Goal: Complete application form

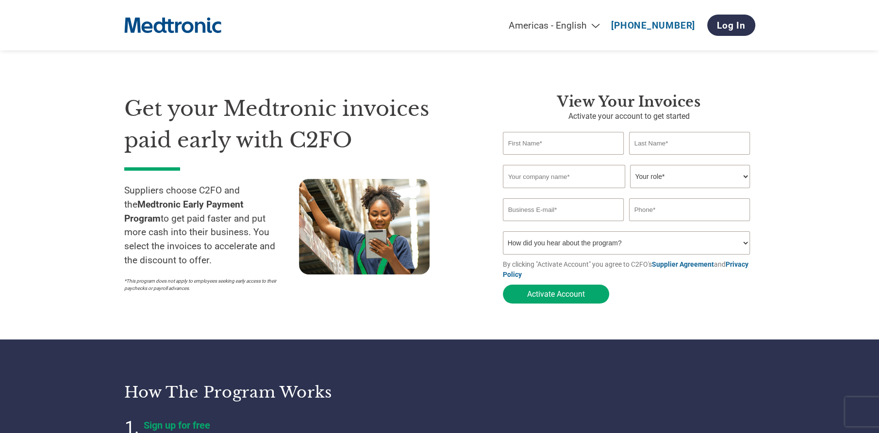
click at [516, 142] on input "text" at bounding box center [563, 143] width 121 height 23
type input "[PERSON_NAME]"
click at [666, 144] on input "text" at bounding box center [689, 143] width 121 height 23
type input "[PERSON_NAME]"
drag, startPoint x: 505, startPoint y: 182, endPoint x: 519, endPoint y: 179, distance: 14.5
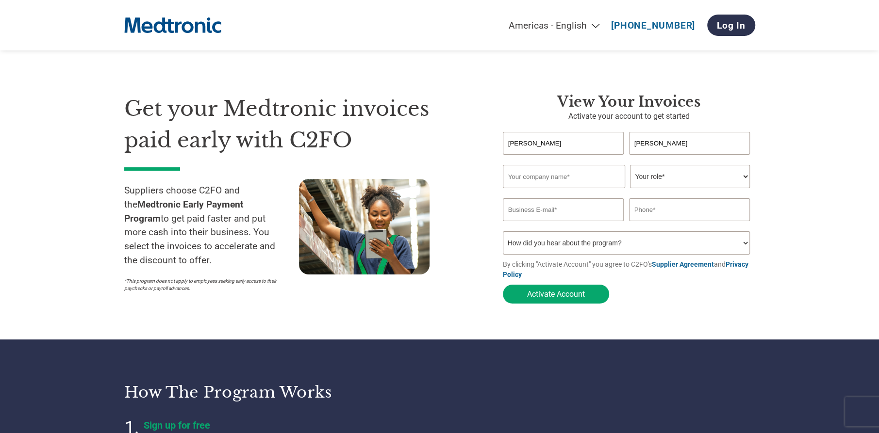
click at [505, 182] on input "text" at bounding box center [564, 176] width 122 height 23
type input "BMB Service Solutions DBA 1 [PERSON_NAME]"
type input "[PERSON_NAME][EMAIL_ADDRESS][DOMAIN_NAME]"
type input "8177794661"
click at [674, 179] on select "Your role* CFO Controller Credit Manager Finance Director Treasurer CEO Preside…" at bounding box center [690, 176] width 120 height 23
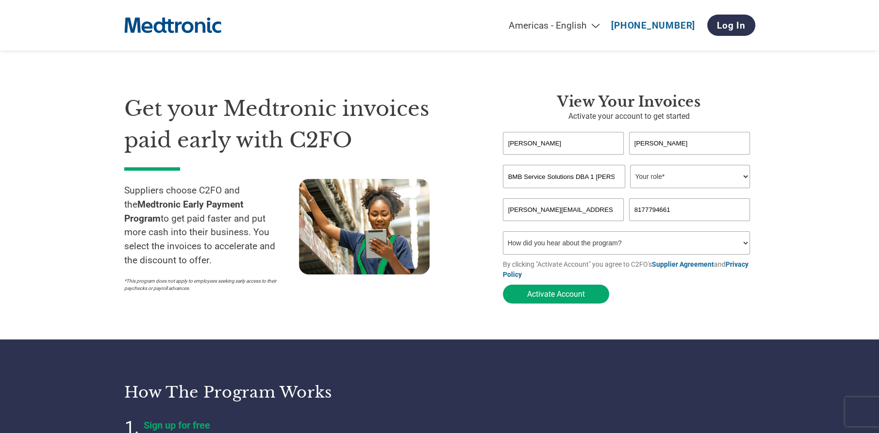
select select "OFFICE_MANAGER"
click at [630, 165] on select "Your role* CFO Controller Credit Manager Finance Director Treasurer CEO Preside…" at bounding box center [690, 176] width 120 height 23
click at [541, 244] on select "How did you hear about the program? Received a letter Email Social Media Online…" at bounding box center [626, 242] width 247 height 23
select select "Email"
click at [503, 233] on select "How did you hear about the program? Received a letter Email Social Media Online…" at bounding box center [626, 242] width 247 height 23
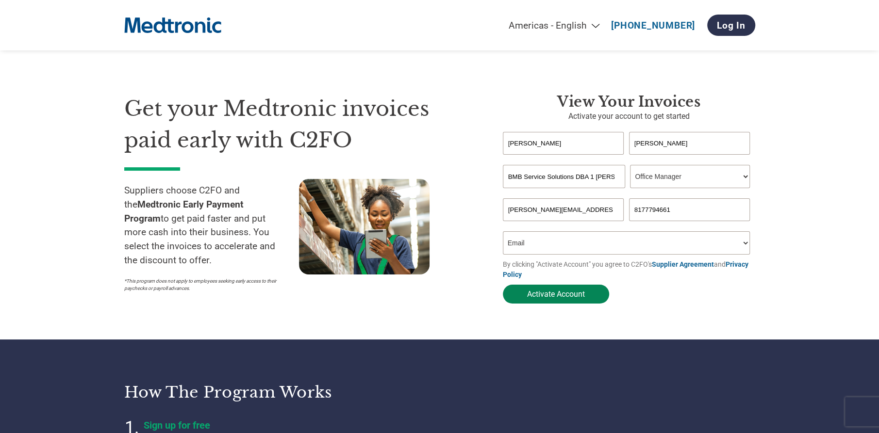
click at [550, 297] on button "Activate Account" at bounding box center [556, 294] width 106 height 19
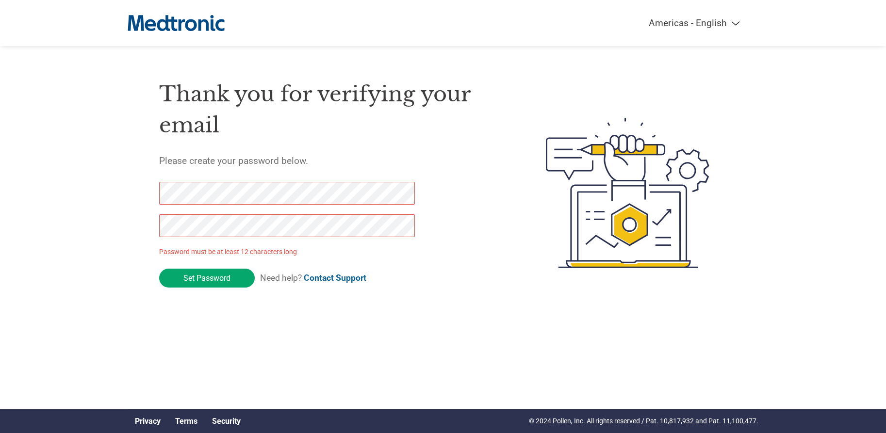
click at [117, 194] on div "Americas - English Américas - Español [GEOGRAPHIC_DATA] - Português Amériques -…" at bounding box center [443, 154] width 886 height 309
click at [130, 228] on div "Thank you for verifying your email Please create your password below. Password …" at bounding box center [443, 193] width 631 height 257
click at [210, 276] on input "Set Password" at bounding box center [207, 278] width 96 height 19
